Goal: Find contact information: Find contact information

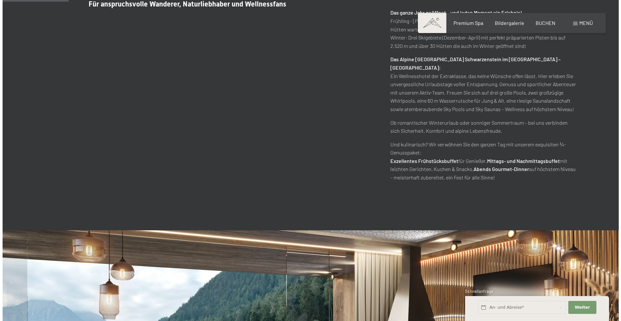
scroll to position [356, 0]
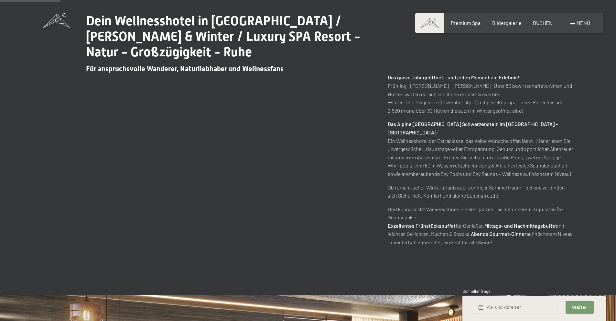
click at [576, 20] on div "Menü" at bounding box center [581, 22] width 20 height 7
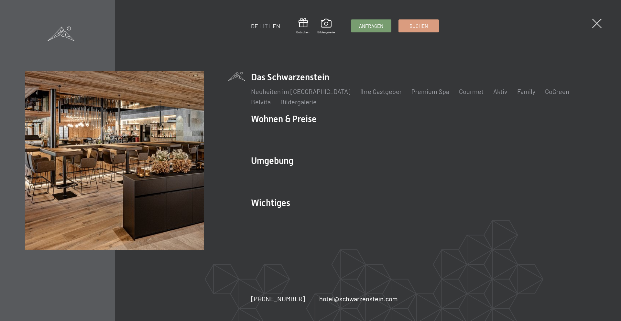
click at [276, 26] on link "EN" at bounding box center [276, 25] width 7 height 7
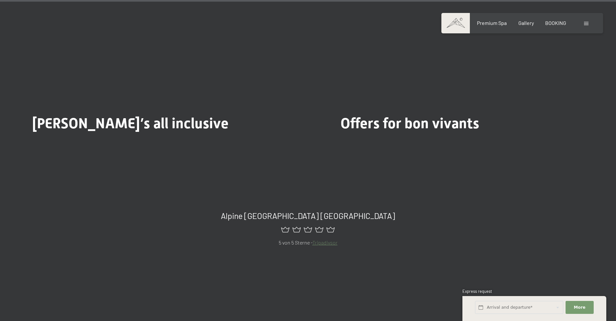
scroll to position [3266, 0]
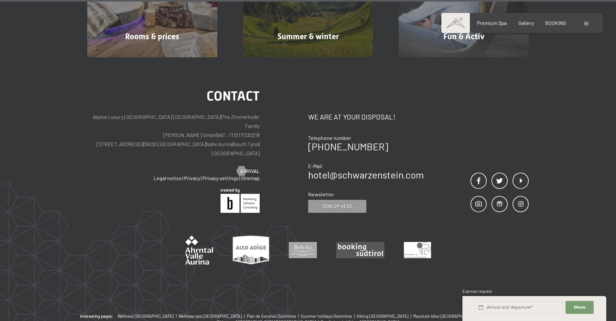
click at [387, 73] on div "Contact Alpine Luxury [GEOGRAPHIC_DATA] [PERSON_NAME] | The Zimmerhofer Family …" at bounding box center [308, 185] width 616 height 256
drag, startPoint x: 426, startPoint y: 124, endPoint x: 314, endPoint y: 129, distance: 112.3
click at [314, 129] on div "Contact We are at your disposal! Telephone number [PHONE_NUMBER] E-Mail hotel@ …" at bounding box center [418, 151] width 221 height 123
copy link "39 0474 674100"
